Goal: Task Accomplishment & Management: Use online tool/utility

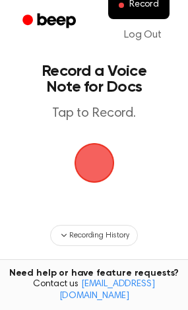
click at [76, 176] on span "button" at bounding box center [94, 162] width 37 height 37
click at [100, 169] on span "button" at bounding box center [94, 162] width 37 height 37
click at [96, 171] on span "button" at bounding box center [94, 162] width 37 height 37
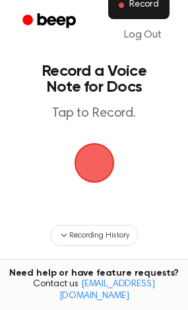
click at [137, 6] on span "Record" at bounding box center [144, 5] width 30 height 12
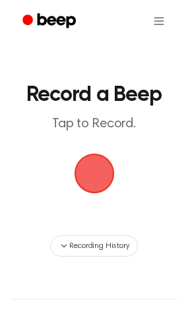
click at [97, 175] on span "button" at bounding box center [94, 173] width 37 height 37
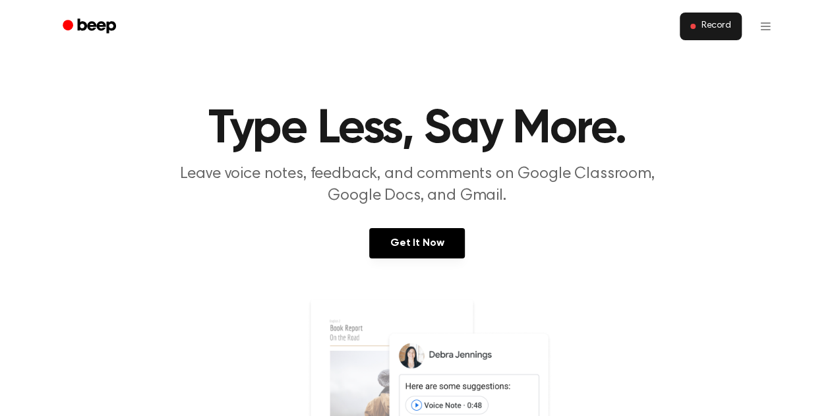
click at [691, 30] on button "Record" at bounding box center [710, 27] width 61 height 28
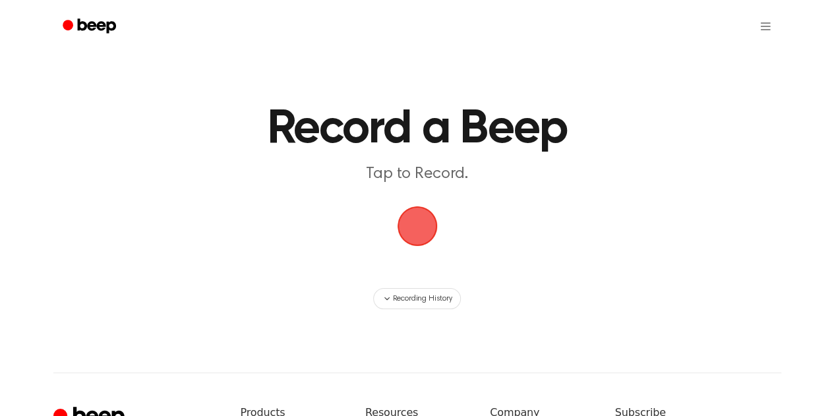
click at [425, 232] on span "button" at bounding box center [417, 226] width 37 height 37
click at [406, 235] on span "button" at bounding box center [417, 226] width 37 height 37
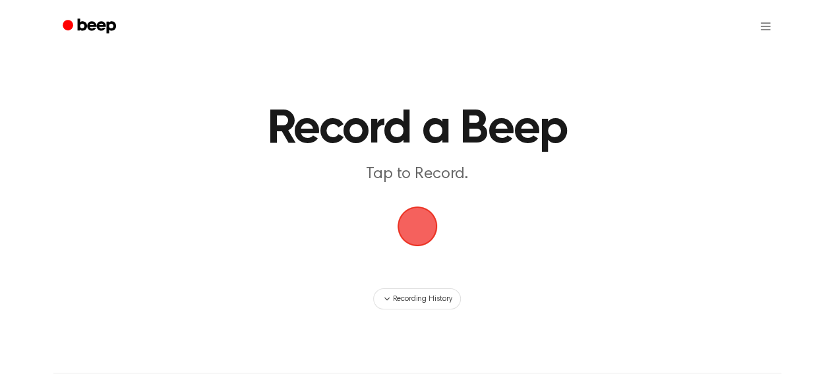
click at [422, 226] on span "button" at bounding box center [417, 226] width 37 height 37
click at [420, 229] on span "button" at bounding box center [417, 226] width 37 height 37
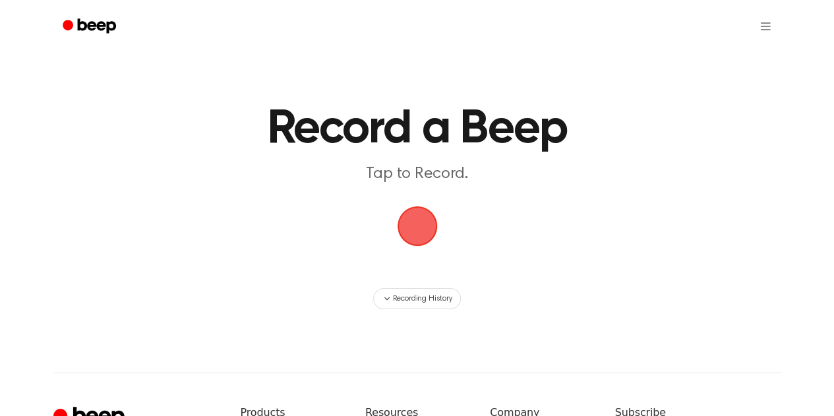
click at [416, 224] on span "button" at bounding box center [418, 226] width 74 height 74
click at [423, 226] on span "button" at bounding box center [416, 226] width 49 height 49
click at [418, 228] on span "button" at bounding box center [417, 226] width 65 height 65
click at [416, 230] on span "button" at bounding box center [417, 226] width 63 height 63
click at [418, 221] on span "button" at bounding box center [417, 226] width 73 height 73
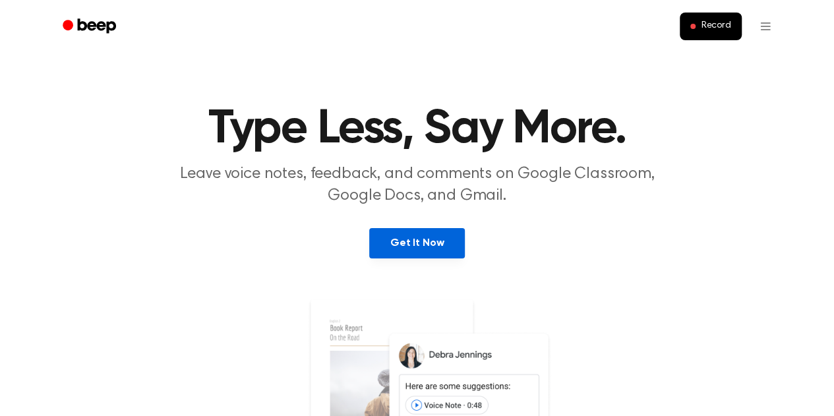
click at [439, 247] on link "Get It Now" at bounding box center [417, 243] width 96 height 30
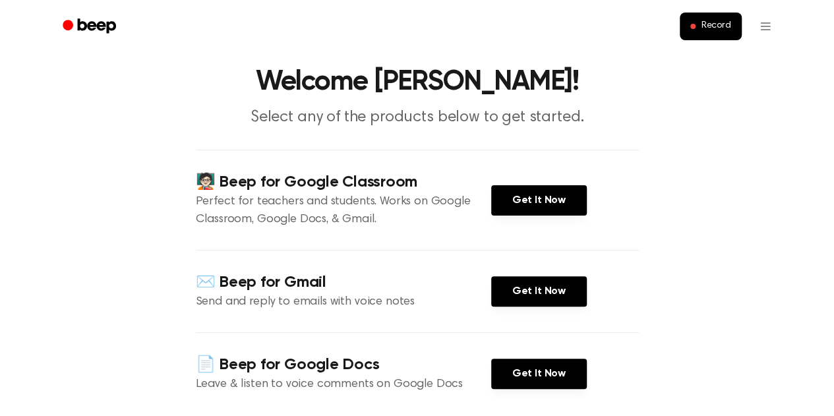
scroll to position [40, 0]
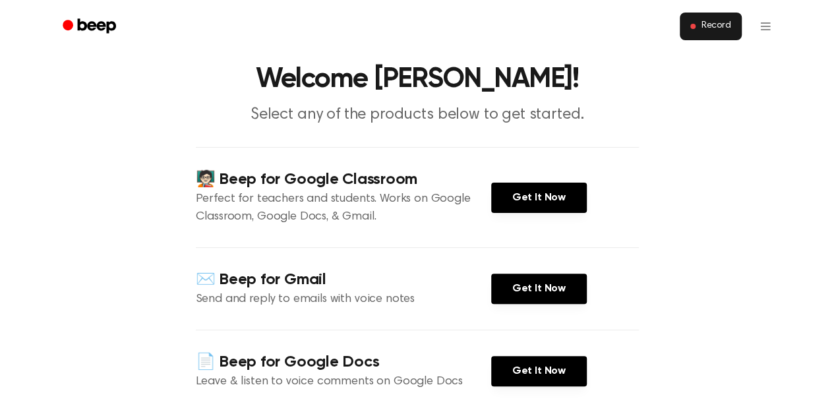
click at [710, 34] on button "Record" at bounding box center [710, 27] width 61 height 28
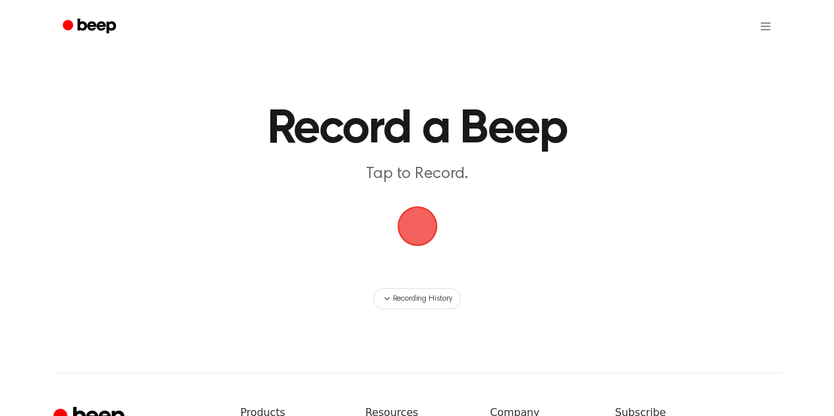
click at [414, 226] on span "button" at bounding box center [417, 226] width 37 height 37
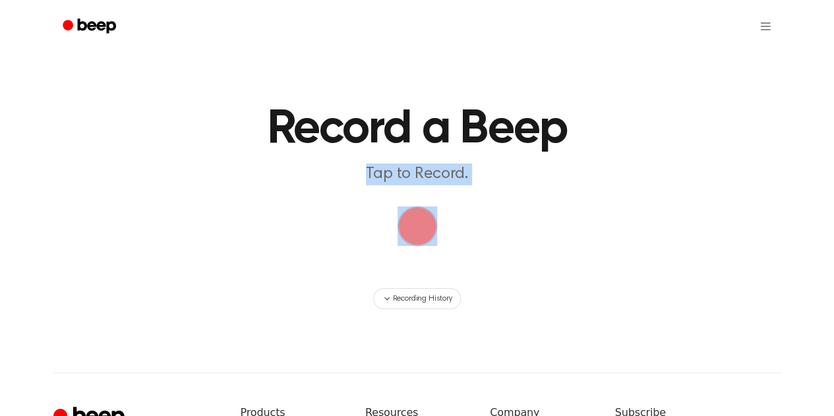
drag, startPoint x: 833, startPoint y: 141, endPoint x: 842, endPoint y: 262, distance: 121.7
click at [834, 262] on html "Record a Beep Tap to Record. Recording History ⚠️ We are experiencing issues wi…" at bounding box center [417, 311] width 834 height 623
click at [731, 157] on main "Record a Beep Tap to Record. Recording History" at bounding box center [417, 154] width 834 height 309
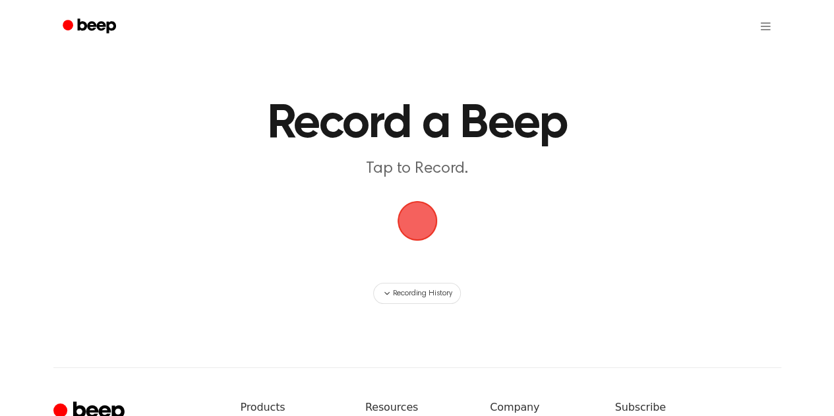
scroll to position [5, 0]
click at [389, 305] on div "Record a Beep Tap to Record. Recording History ⚠️ We are experiencing issues wi…" at bounding box center [417, 306] width 834 height 623
click at [383, 283] on button "Recording History" at bounding box center [416, 293] width 87 height 21
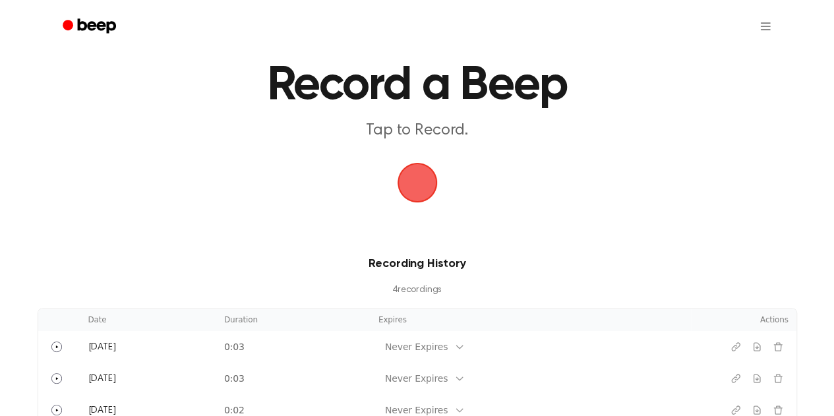
scroll to position [31, 0]
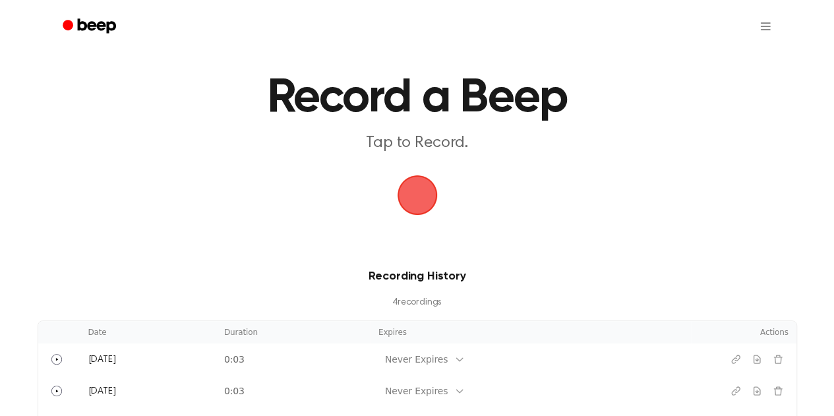
click at [410, 188] on span "button" at bounding box center [417, 195] width 37 height 37
click at [766, 22] on html "Record a Beep Tap to Record. Recording History 4 recording s Date Duration Expi…" at bounding box center [417, 377] width 834 height 816
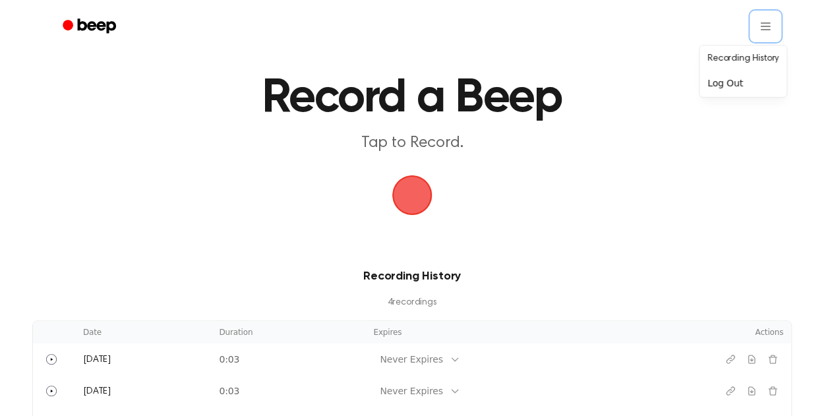
click at [615, 162] on html "Record a Beep Tap to Record. Recording History 4 recording s Date Duration Expi…" at bounding box center [417, 377] width 834 height 816
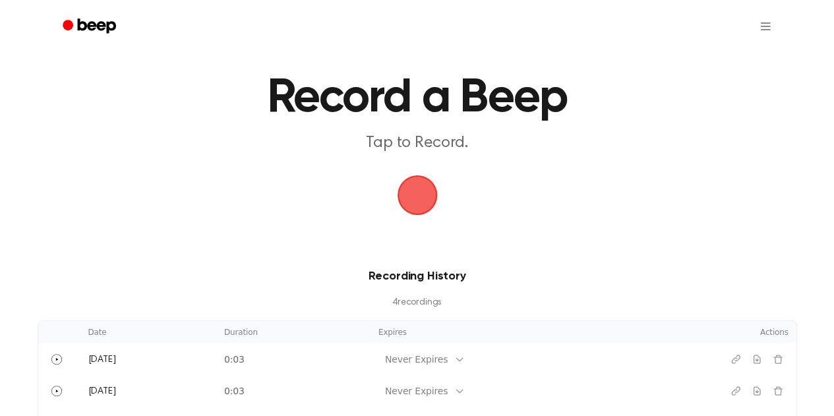
click at [65, 24] on circle "Beep" at bounding box center [68, 25] width 11 height 11
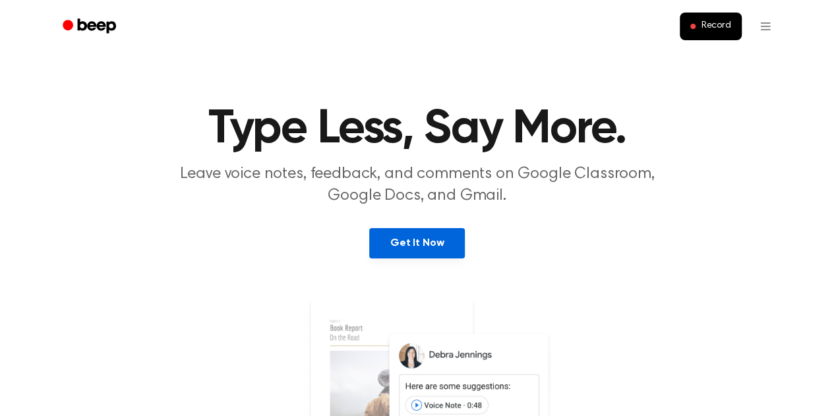
click at [443, 244] on link "Get It Now" at bounding box center [417, 243] width 96 height 30
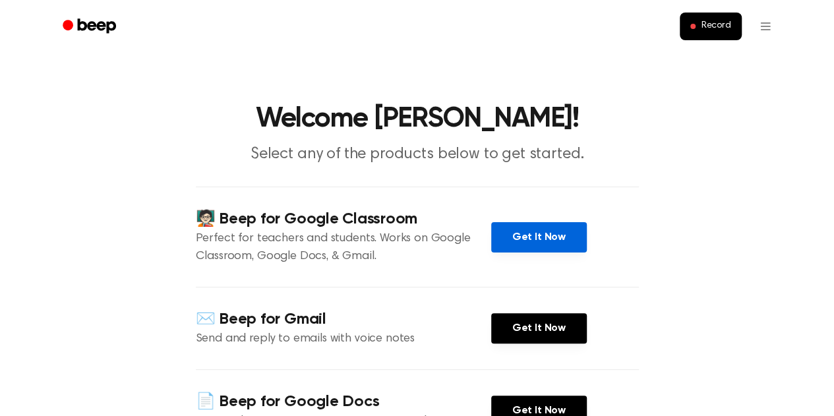
click at [520, 241] on link "Get It Now" at bounding box center [539, 237] width 96 height 30
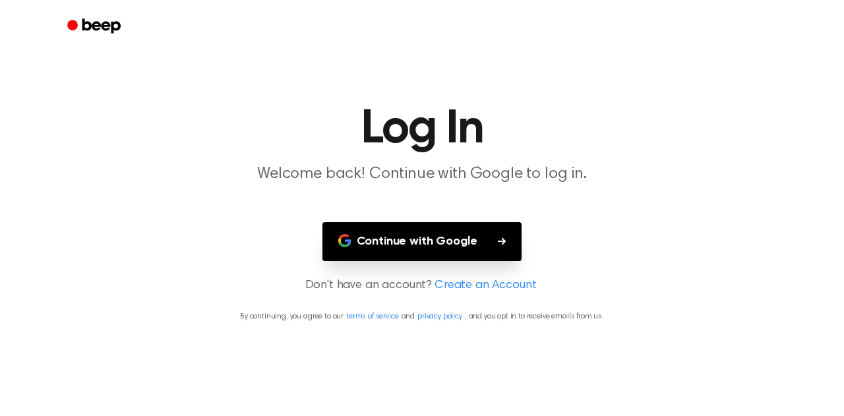
click at [445, 232] on button "Continue with Google" at bounding box center [423, 241] width 200 height 39
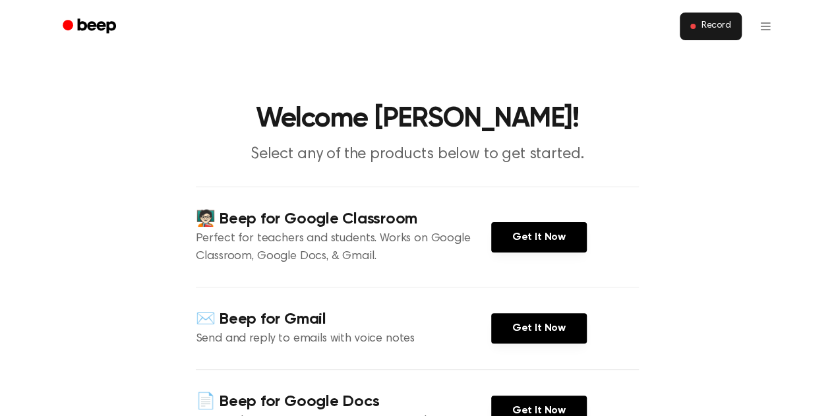
click at [699, 27] on button "Record" at bounding box center [710, 27] width 61 height 28
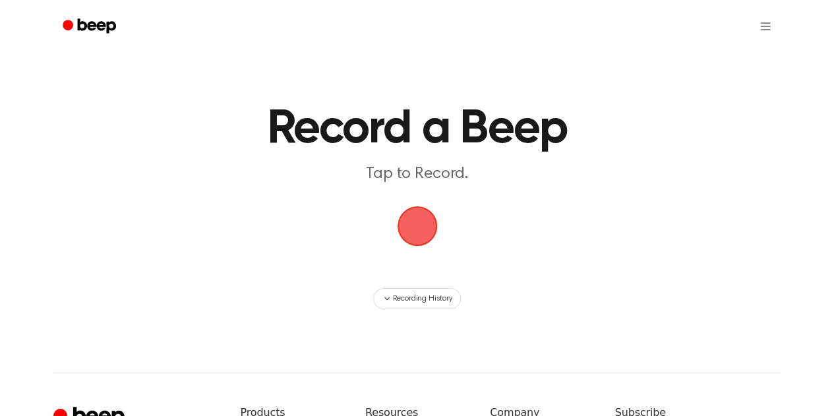
click at [399, 224] on span "button" at bounding box center [417, 226] width 37 height 37
click at [413, 225] on span "button" at bounding box center [417, 226] width 37 height 37
